Goal: Use online tool/utility: Utilize a website feature to perform a specific function

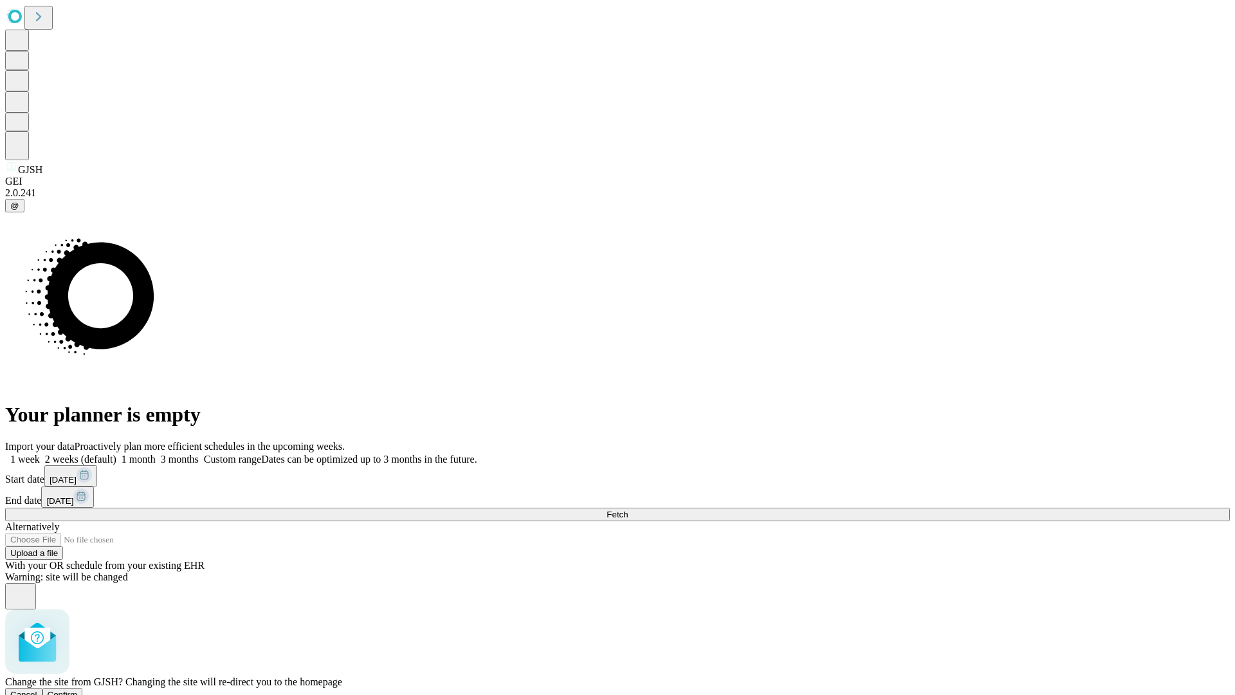
click at [78, 690] on span "Confirm" at bounding box center [63, 695] width 30 height 10
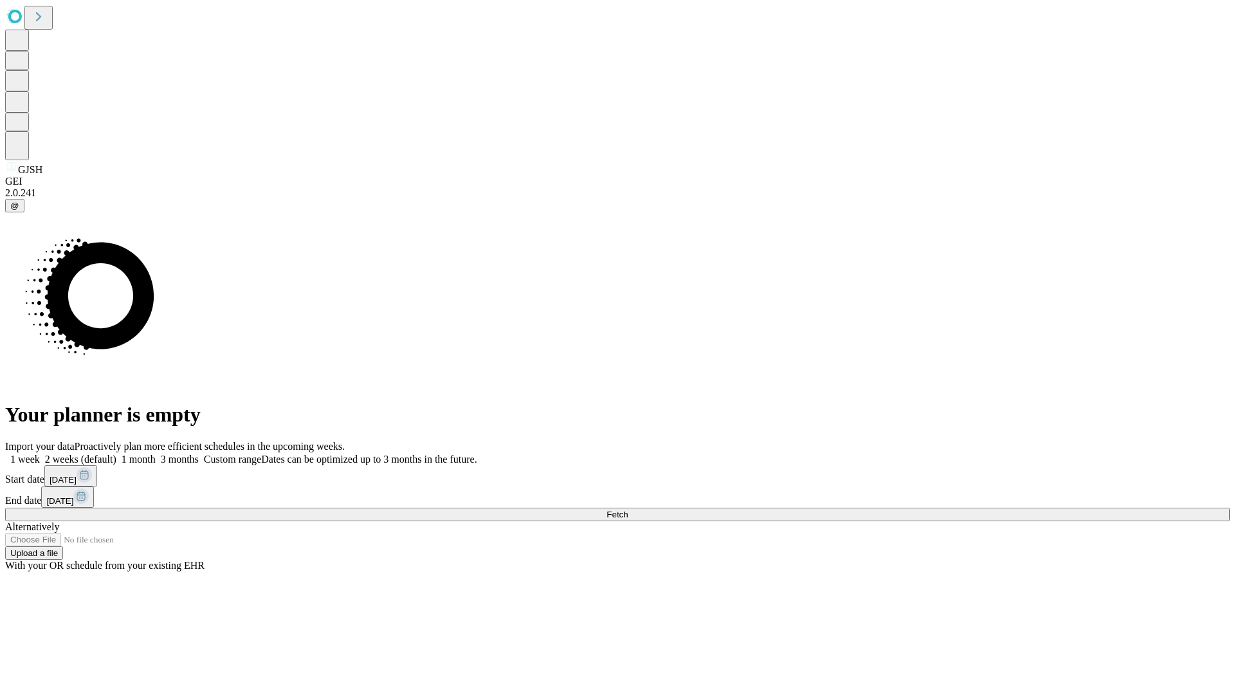
click at [116, 454] on label "2 weeks (default)" at bounding box center [78, 459] width 77 height 11
click at [628, 509] on span "Fetch" at bounding box center [617, 514] width 21 height 10
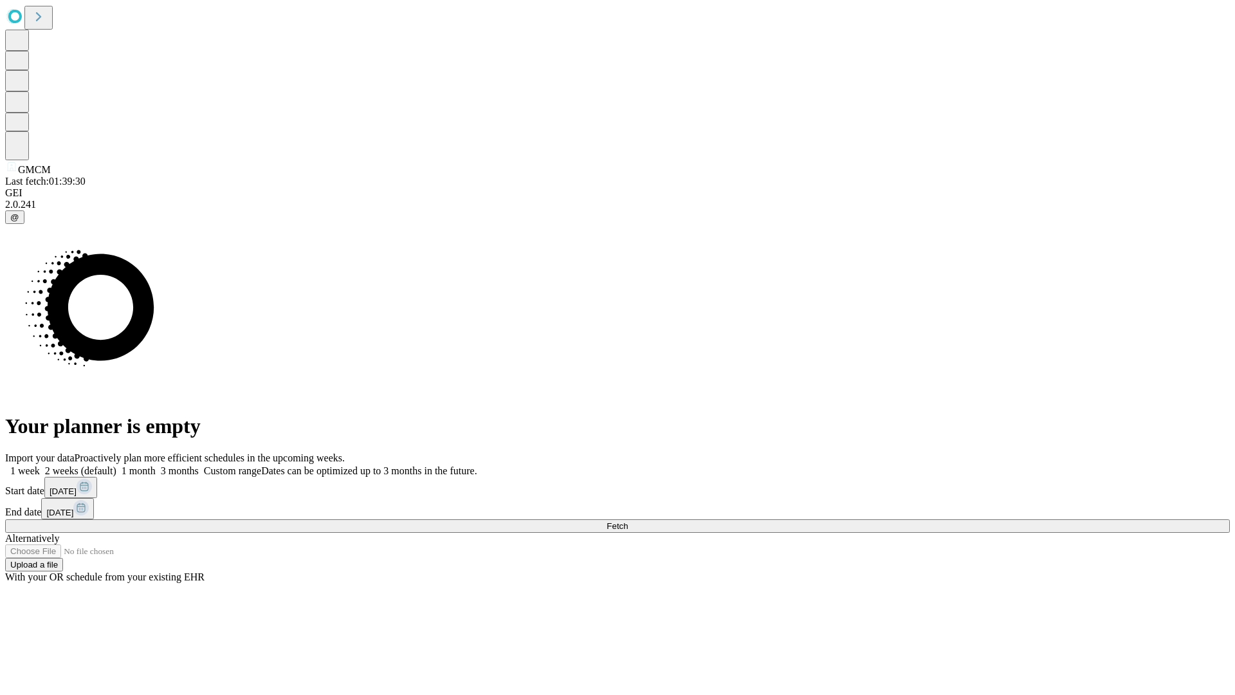
click at [116, 465] on label "2 weeks (default)" at bounding box center [78, 470] width 77 height 11
click at [628, 521] on span "Fetch" at bounding box center [617, 526] width 21 height 10
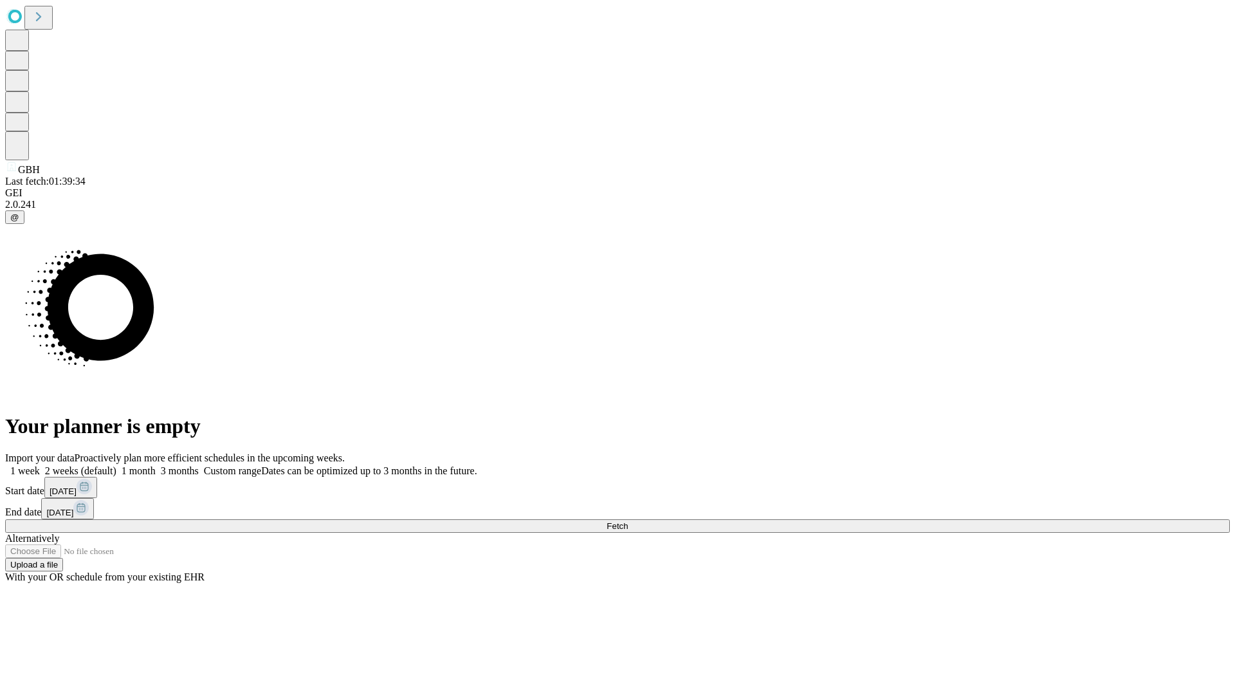
click at [116, 465] on label "2 weeks (default)" at bounding box center [78, 470] width 77 height 11
click at [628, 521] on span "Fetch" at bounding box center [617, 526] width 21 height 10
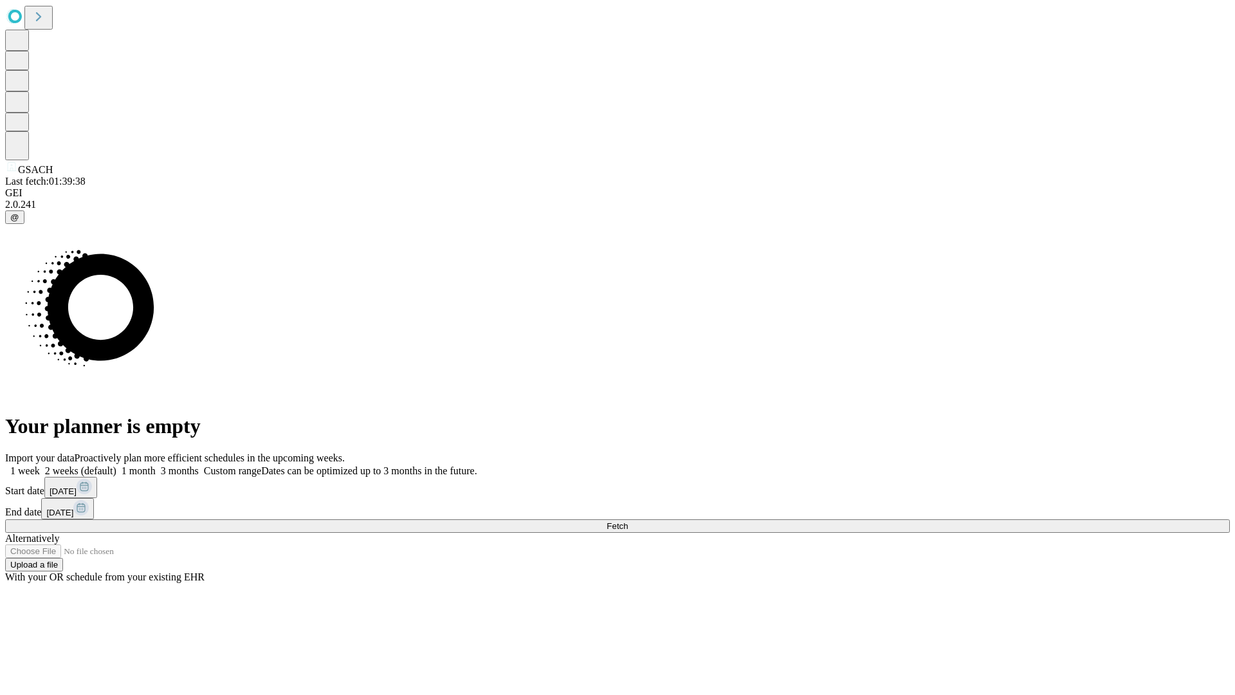
click at [116, 465] on label "2 weeks (default)" at bounding box center [78, 470] width 77 height 11
click at [628, 521] on span "Fetch" at bounding box center [617, 526] width 21 height 10
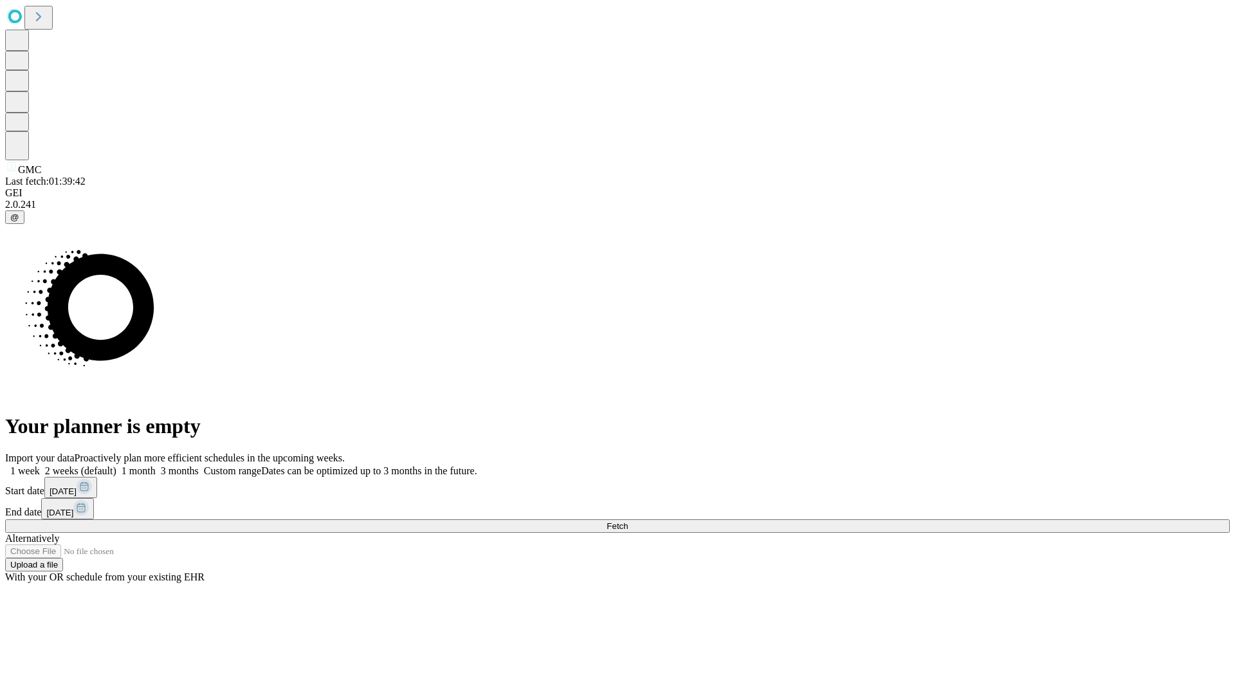
click at [116, 465] on label "2 weeks (default)" at bounding box center [78, 470] width 77 height 11
click at [628, 521] on span "Fetch" at bounding box center [617, 526] width 21 height 10
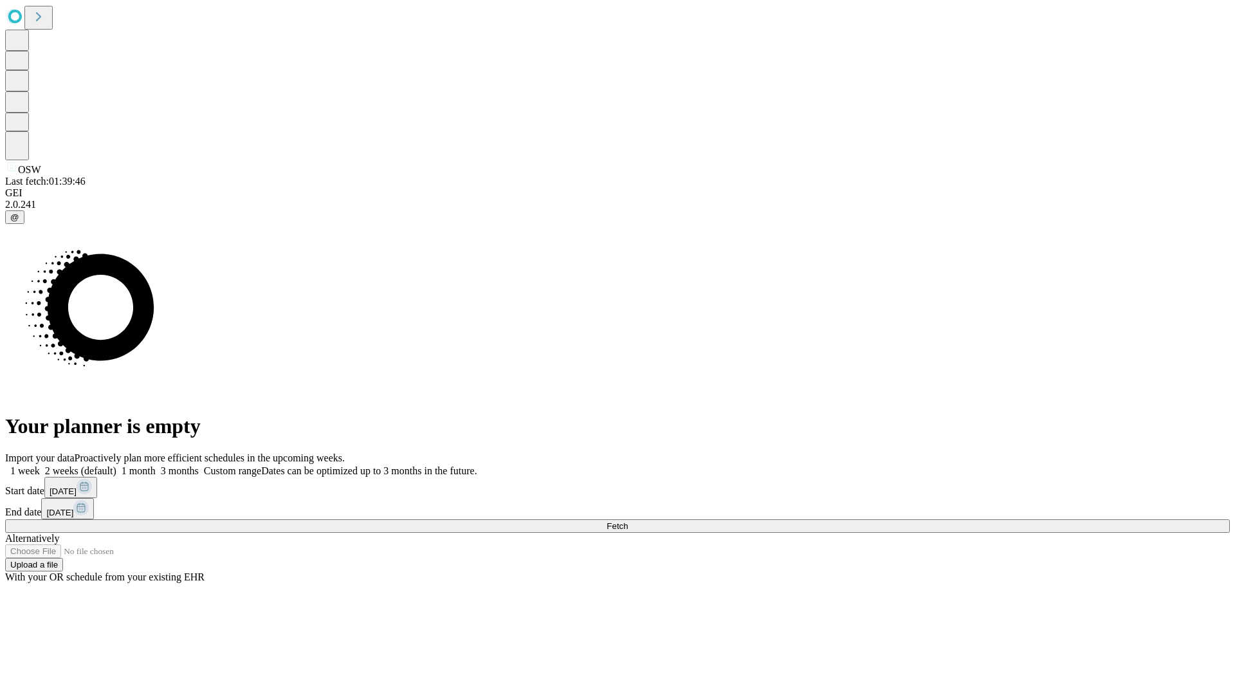
click at [116, 465] on label "2 weeks (default)" at bounding box center [78, 470] width 77 height 11
click at [628, 521] on span "Fetch" at bounding box center [617, 526] width 21 height 10
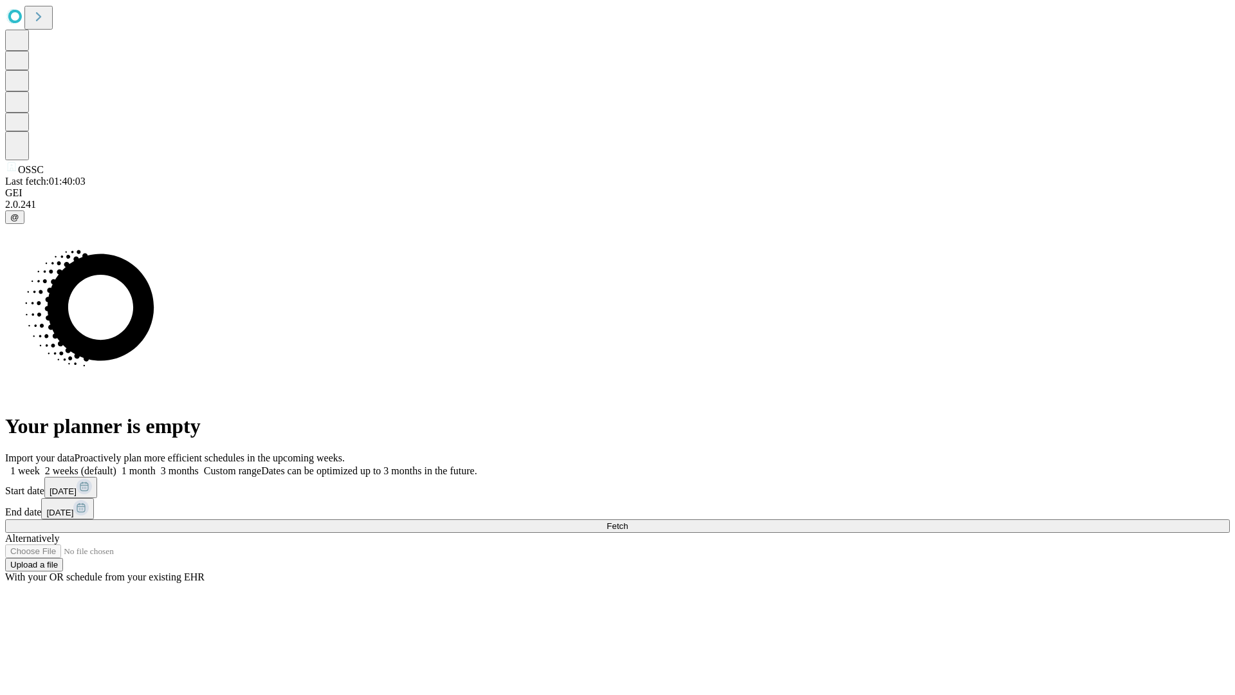
click at [116, 465] on label "2 weeks (default)" at bounding box center [78, 470] width 77 height 11
click at [628, 521] on span "Fetch" at bounding box center [617, 526] width 21 height 10
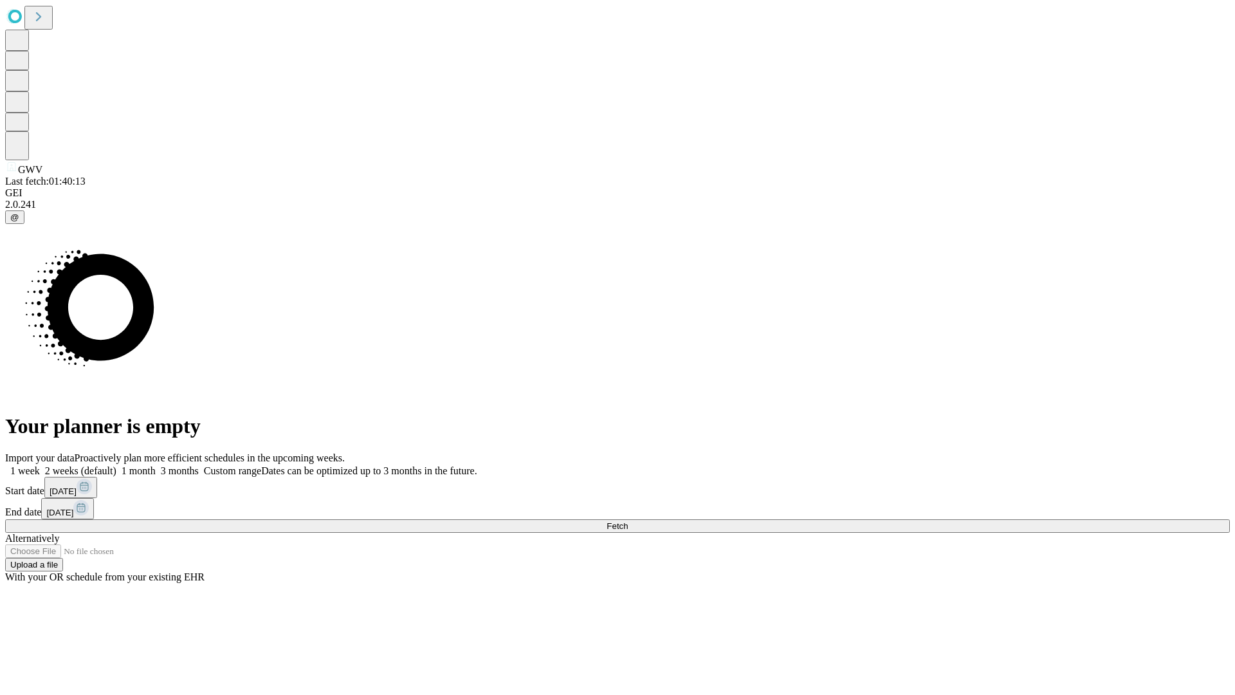
click at [116, 465] on label "2 weeks (default)" at bounding box center [78, 470] width 77 height 11
click at [628, 521] on span "Fetch" at bounding box center [617, 526] width 21 height 10
click at [116, 465] on label "2 weeks (default)" at bounding box center [78, 470] width 77 height 11
click at [628, 521] on span "Fetch" at bounding box center [617, 526] width 21 height 10
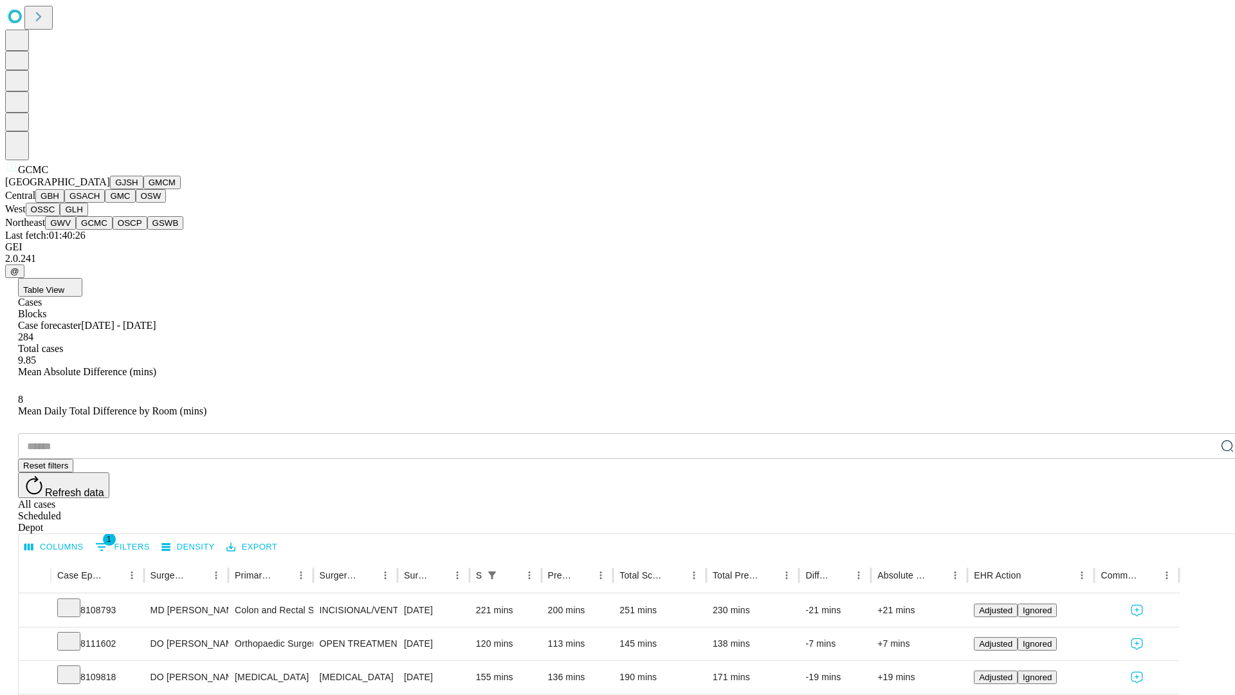
click at [113, 230] on button "OSCP" at bounding box center [130, 223] width 35 height 14
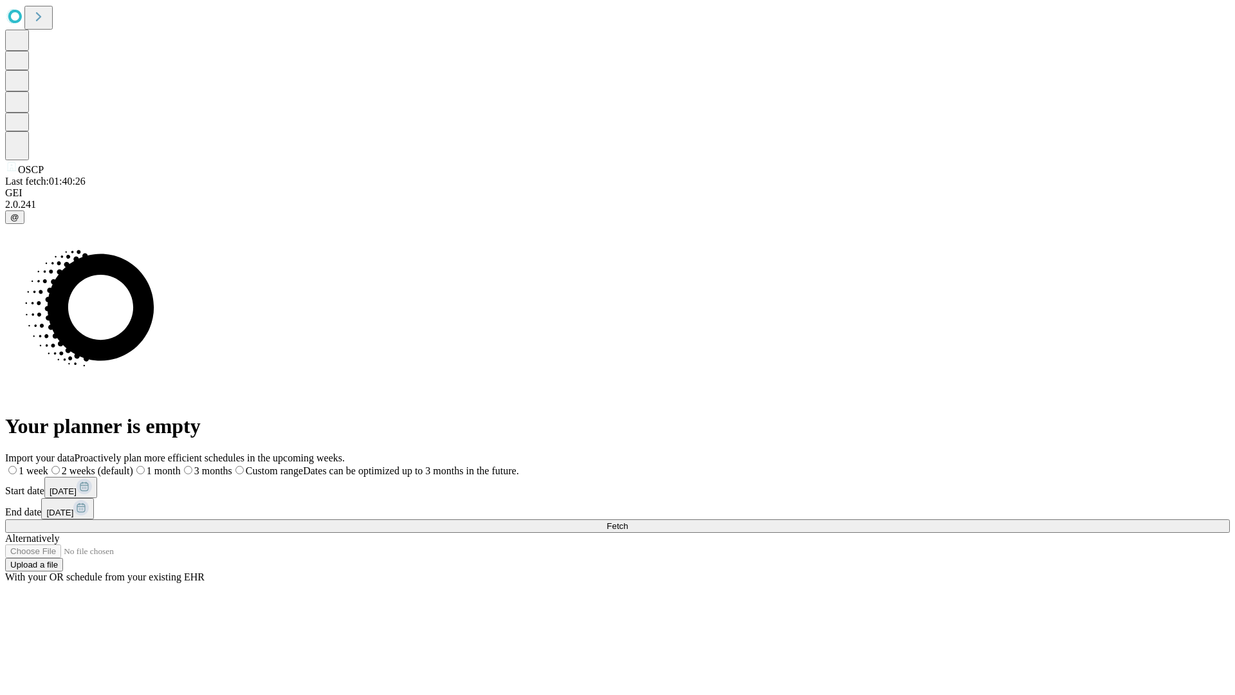
click at [133, 465] on label "2 weeks (default)" at bounding box center [90, 470] width 85 height 11
click at [628, 521] on span "Fetch" at bounding box center [617, 526] width 21 height 10
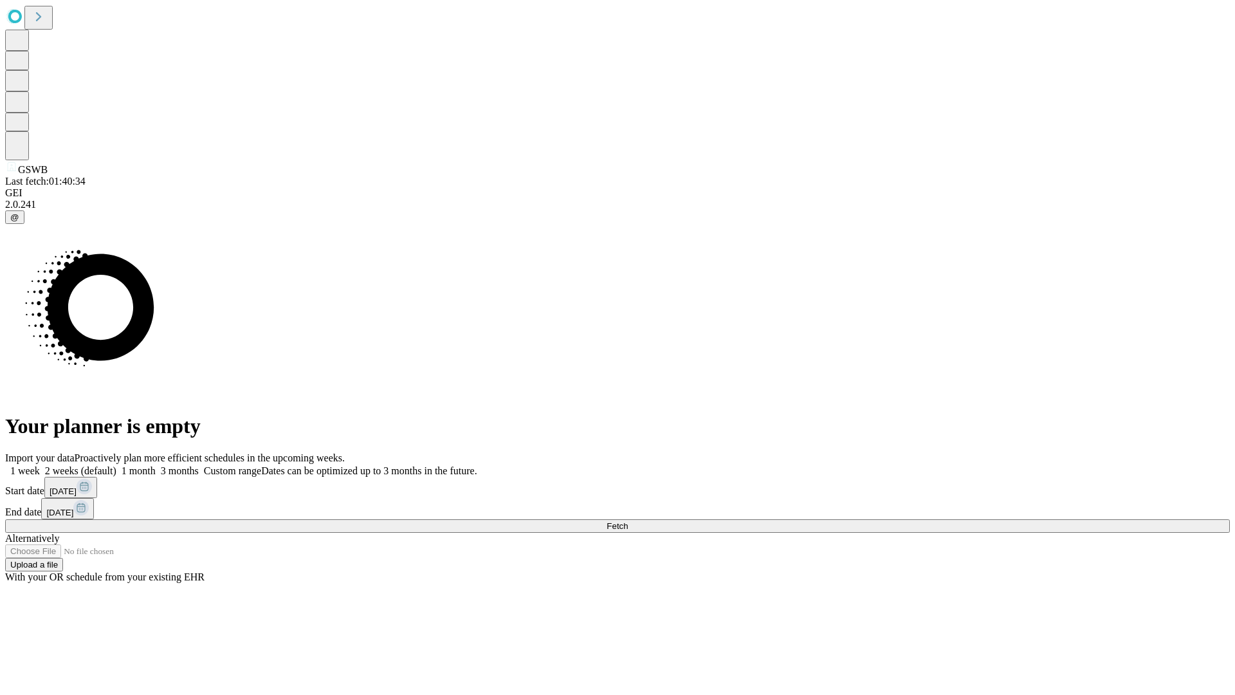
click at [116, 465] on label "2 weeks (default)" at bounding box center [78, 470] width 77 height 11
click at [628, 521] on span "Fetch" at bounding box center [617, 526] width 21 height 10
